Goal: Check status: Check status

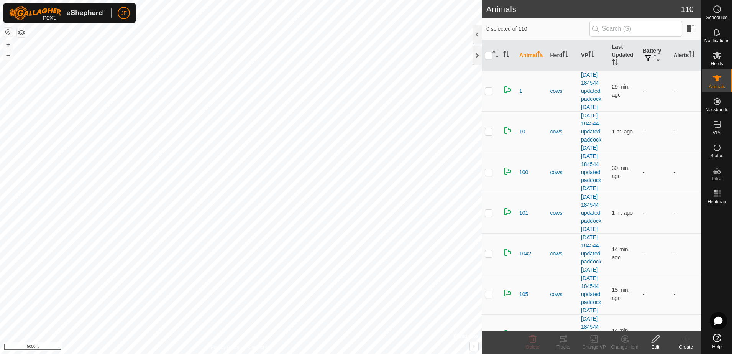
click at [0, 213] on html "JF Schedules Notifications Herds Animals Neckbands VPs Status Infra Heatmap Hel…" at bounding box center [366, 177] width 732 height 354
